Goal: Transaction & Acquisition: Purchase product/service

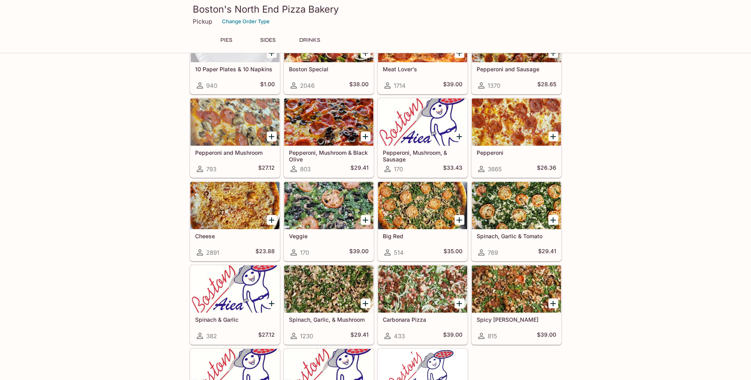
scroll to position [39, 0]
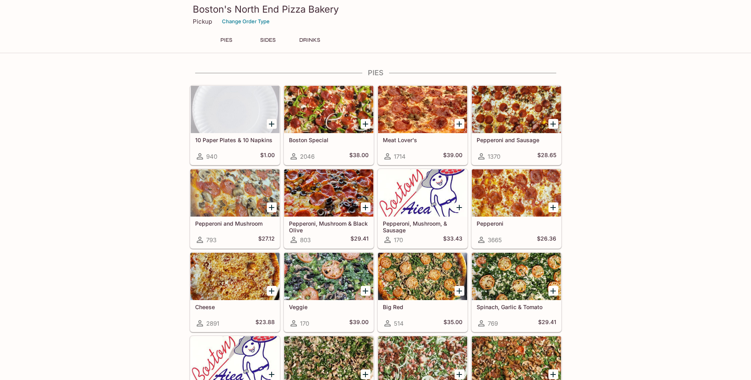
click at [270, 124] on icon "Add 10 Paper Plates & 10 Napkins" at bounding box center [272, 124] width 6 height 6
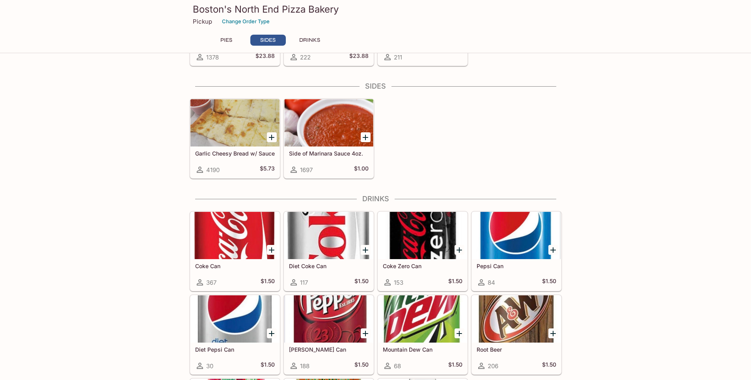
scroll to position [591, 0]
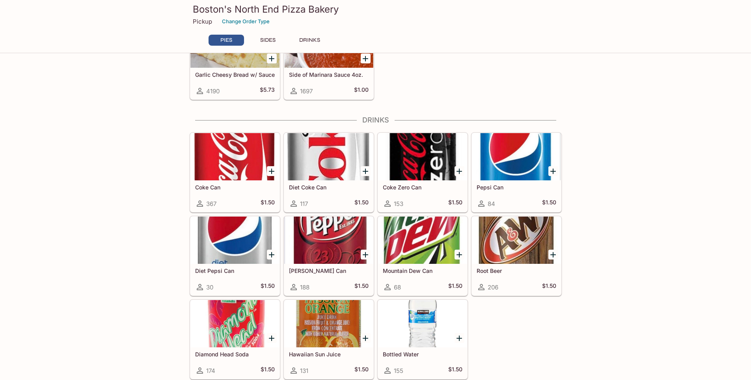
scroll to position [315, 0]
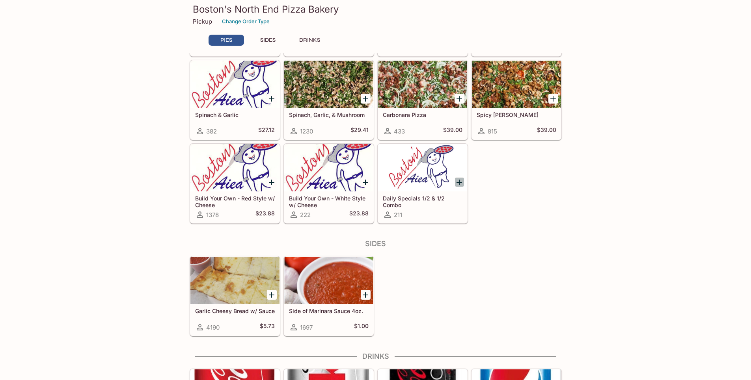
click at [462, 182] on icon "Add Daily Specials 1/2 & 1/2 Combo" at bounding box center [459, 183] width 6 height 6
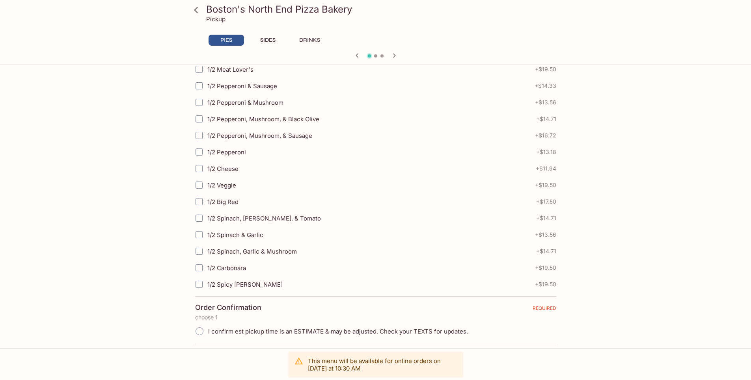
scroll to position [237, 0]
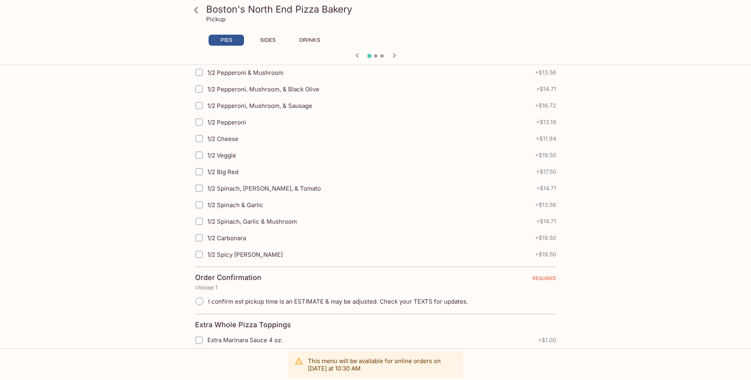
click at [199, 157] on input "1/2 Veggie" at bounding box center [199, 155] width 16 height 16
checkbox input "true"
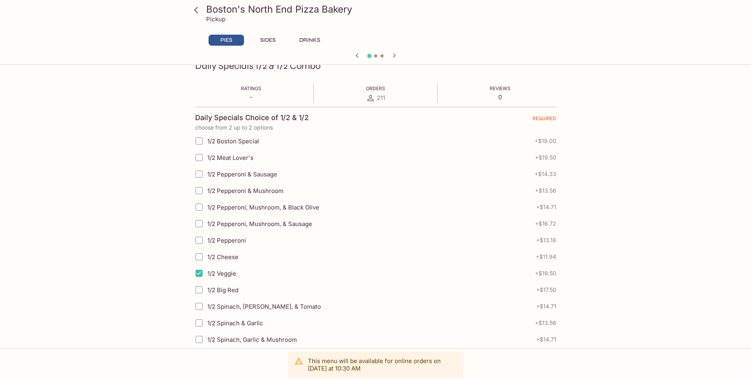
click at [198, 144] on input "1/2 Boston Special" at bounding box center [199, 141] width 16 height 16
checkbox input "true"
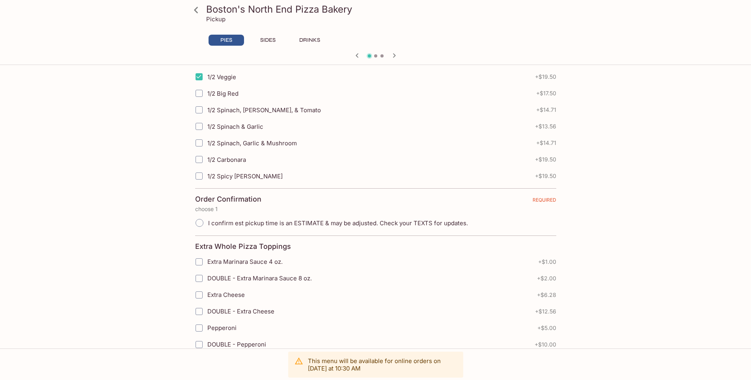
scroll to position [434, 0]
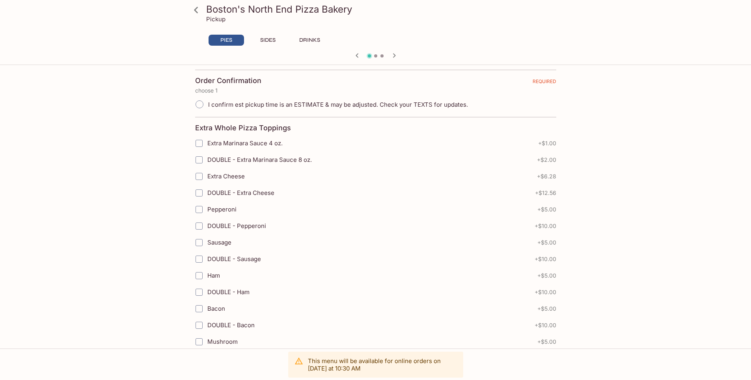
click at [308, 105] on span "I confirm est pickup time is an ESTIMATE & may be adjusted. Check your TEXTS fo…" at bounding box center [338, 104] width 260 height 7
click at [208, 105] on input "I confirm est pickup time is an ESTIMATE & may be adjusted. Check your TEXTS fo…" at bounding box center [199, 104] width 17 height 17
radio input "true"
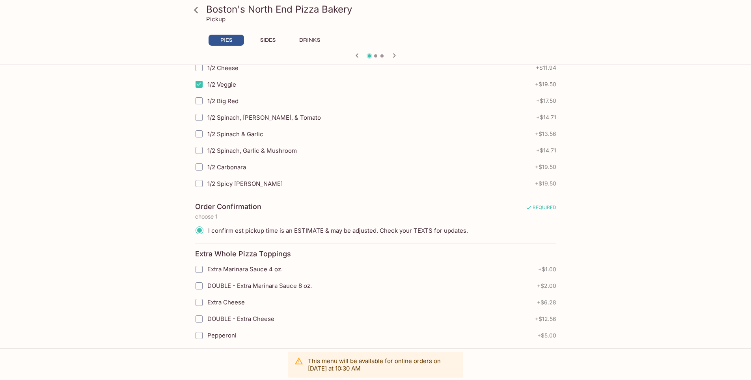
scroll to position [318, 0]
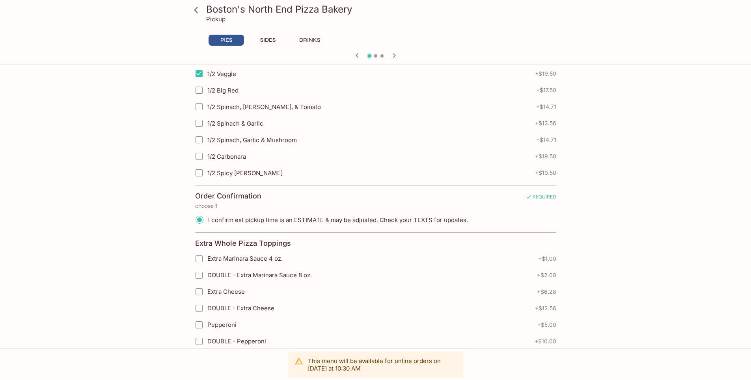
click at [381, 372] on p "This menu will be available for online orders on Thursday at 10:30 AM" at bounding box center [382, 365] width 149 height 15
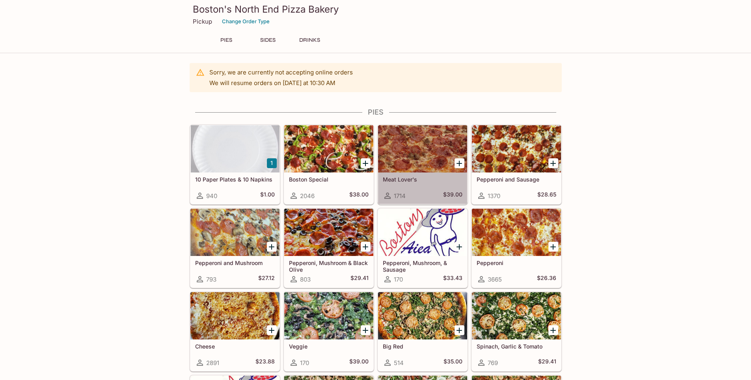
click at [432, 191] on div "Meat Lover's 1714 $39.00" at bounding box center [422, 189] width 89 height 32
